Goal: Information Seeking & Learning: Learn about a topic

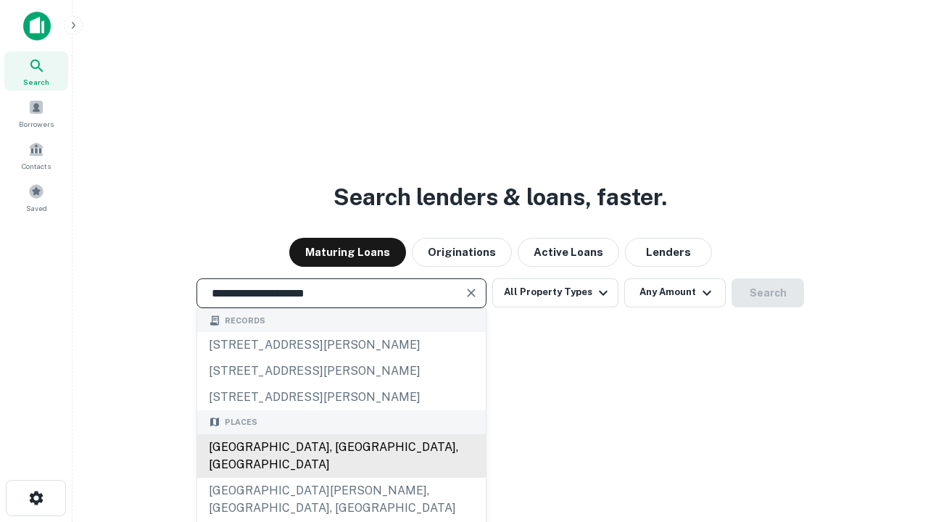
click at [341, 478] on div "[GEOGRAPHIC_DATA], [GEOGRAPHIC_DATA], [GEOGRAPHIC_DATA]" at bounding box center [341, 455] width 288 height 43
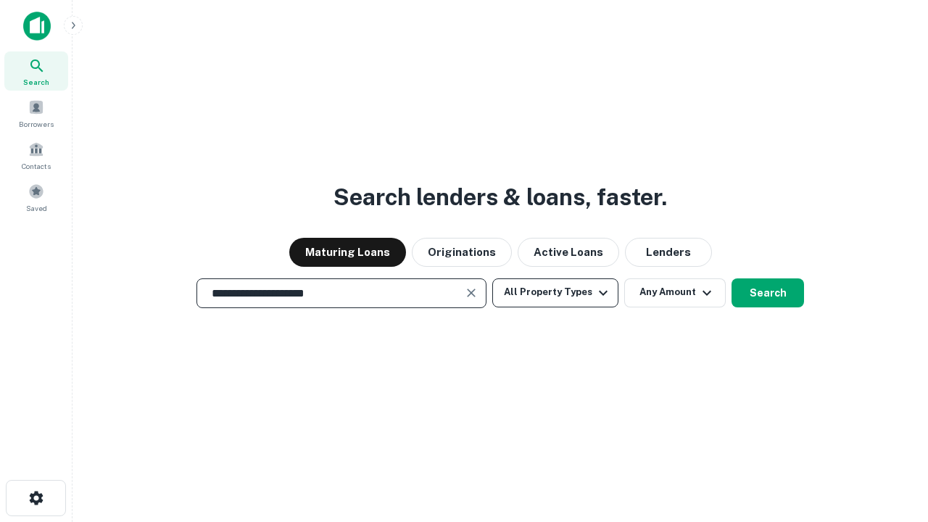
type input "**********"
click at [555, 292] on button "All Property Types" at bounding box center [555, 292] width 126 height 29
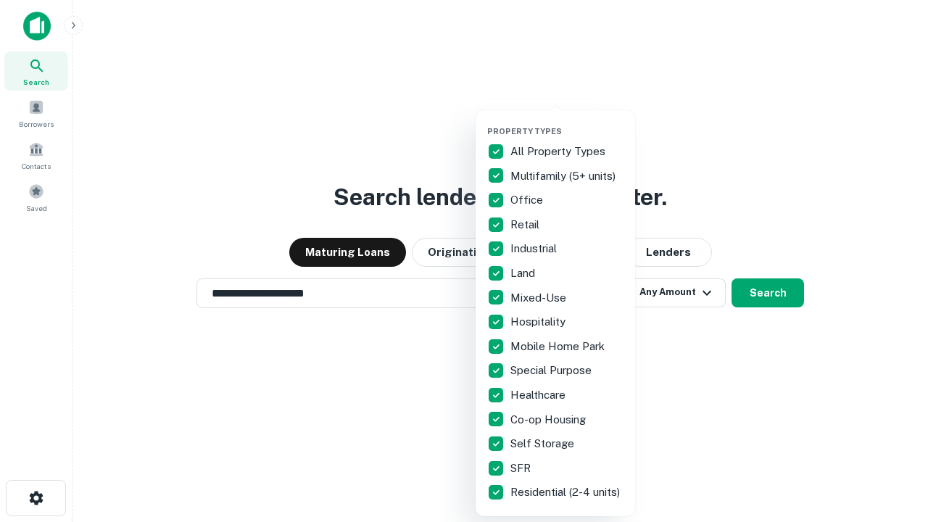
click at [567, 122] on button "button" at bounding box center [566, 122] width 159 height 1
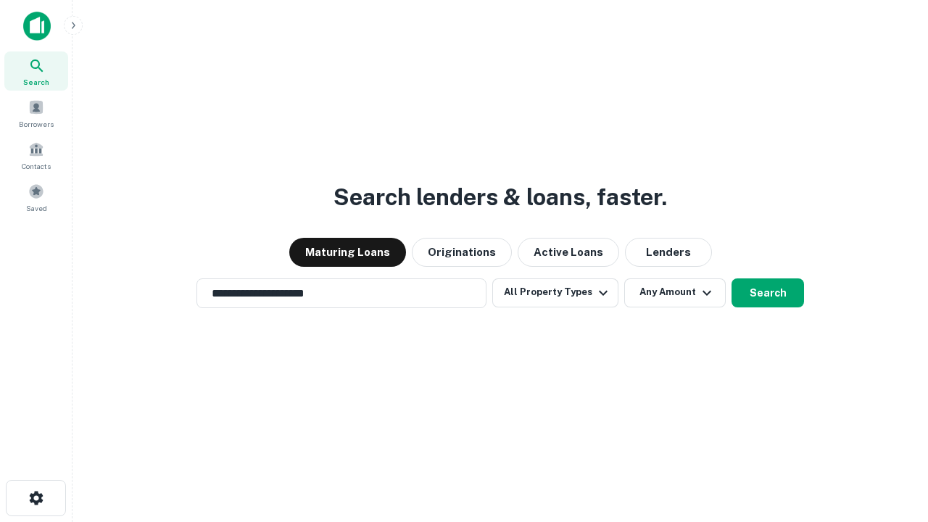
scroll to position [22, 0]
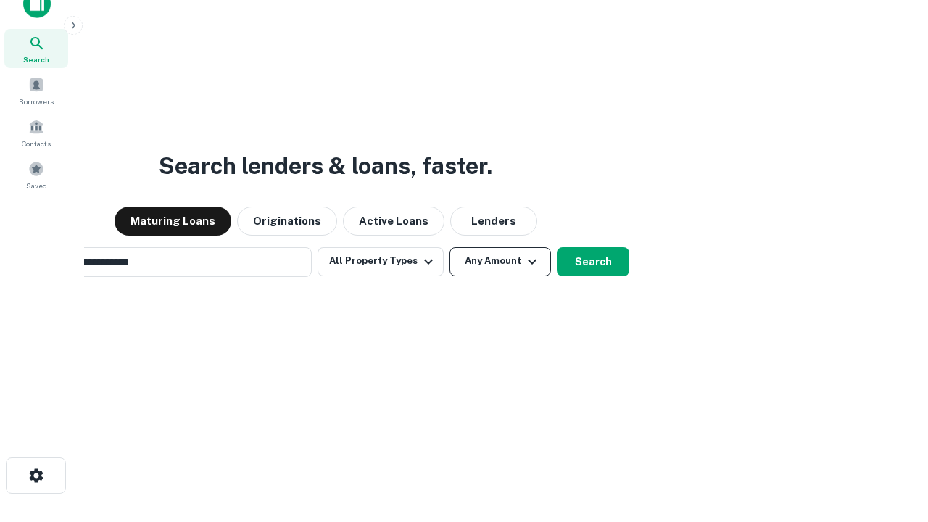
click at [449, 247] on button "Any Amount" at bounding box center [499, 261] width 101 height 29
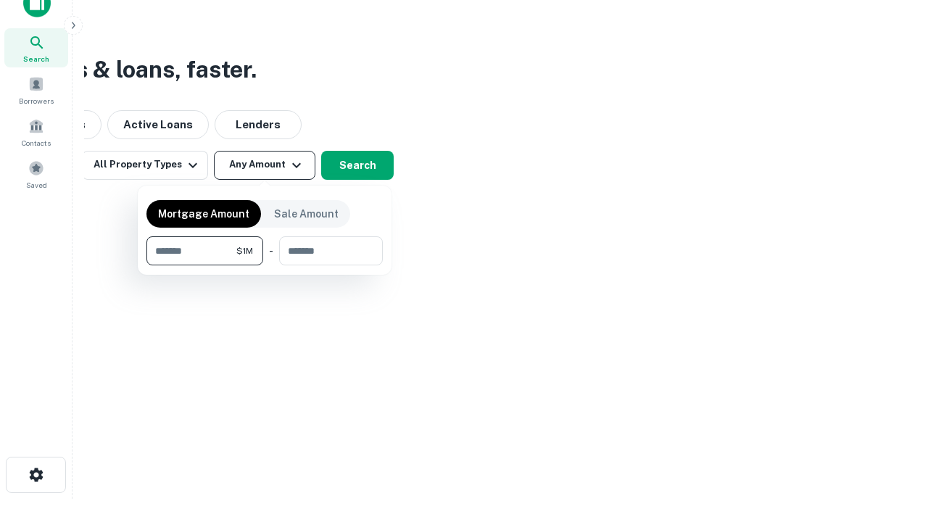
type input "*******"
click at [265, 265] on button "button" at bounding box center [264, 265] width 236 height 1
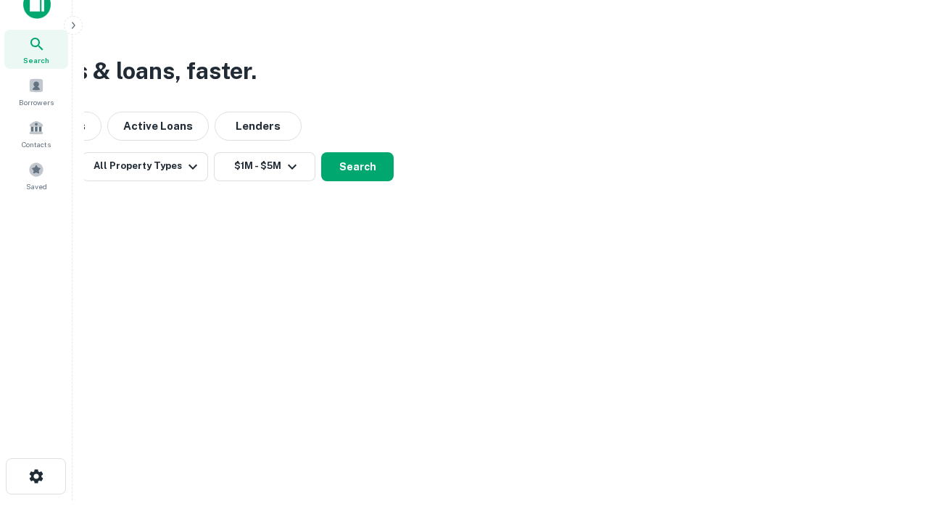
scroll to position [9, 267]
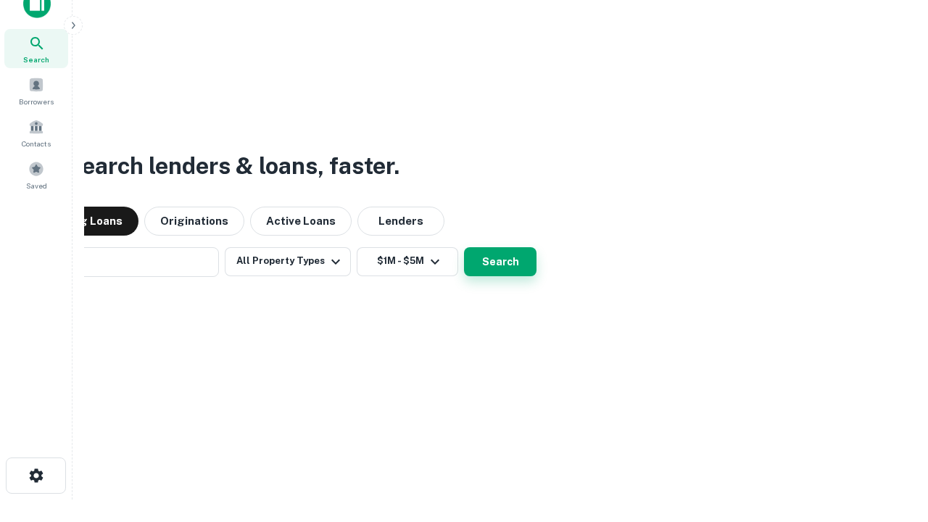
click at [464, 247] on button "Search" at bounding box center [500, 261] width 72 height 29
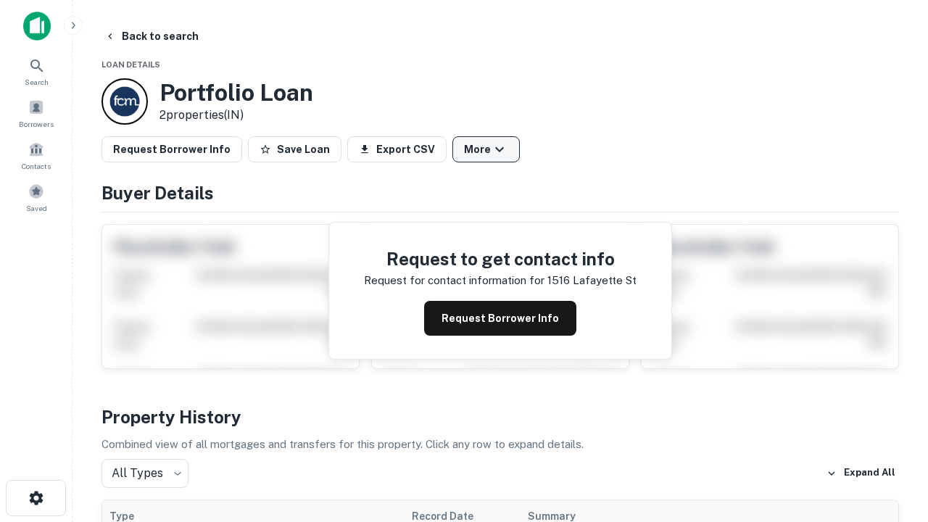
click at [486, 149] on button "More" at bounding box center [485, 149] width 67 height 26
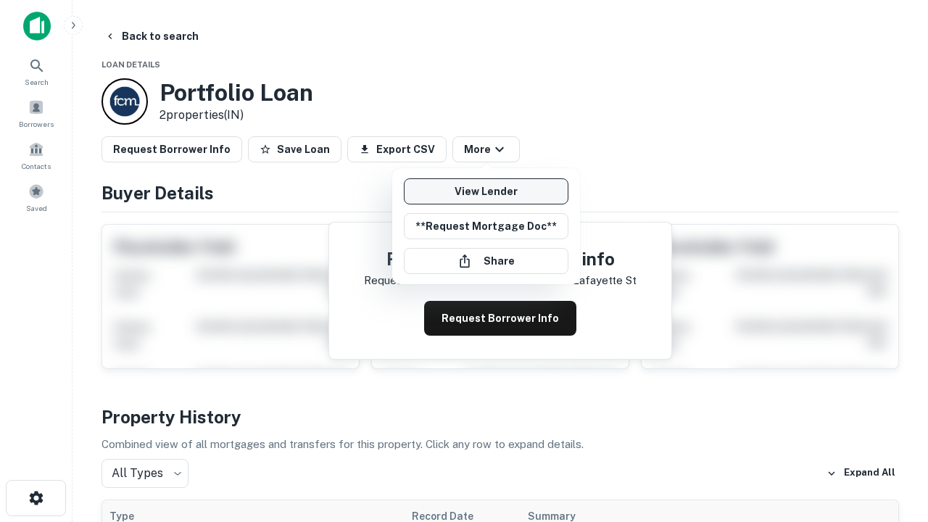
click at [486, 191] on link "View Lender" at bounding box center [486, 191] width 165 height 26
